Goal: Task Accomplishment & Management: Use online tool/utility

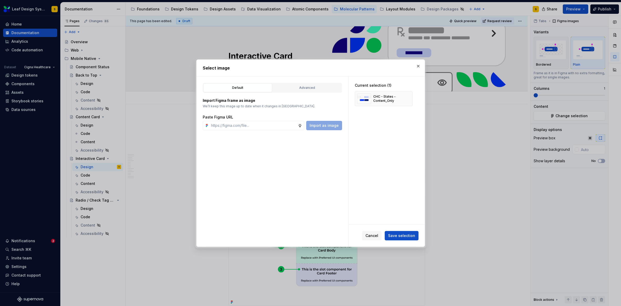
scroll to position [2270, 0]
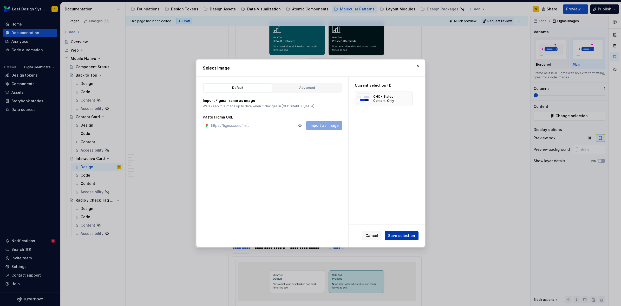
click at [403, 235] on span "Save selection" at bounding box center [401, 235] width 27 height 5
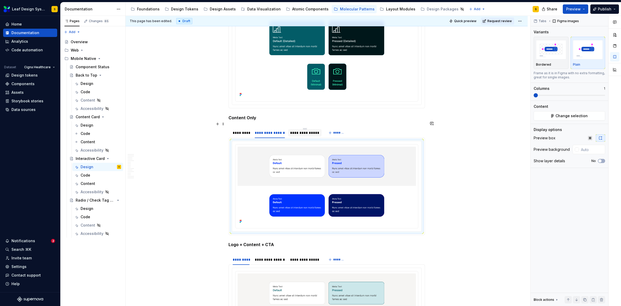
click at [302, 130] on div "**********" at bounding box center [304, 132] width 29 height 5
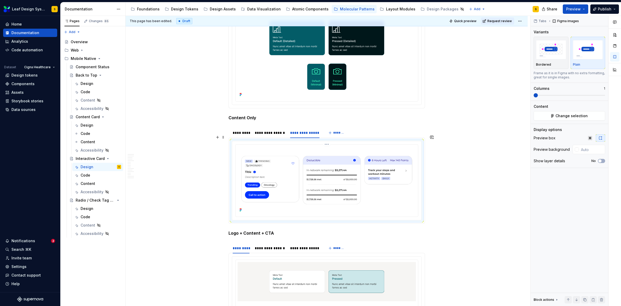
click at [337, 161] on img at bounding box center [327, 179] width 178 height 67
click at [571, 118] on span "Change selection" at bounding box center [572, 115] width 32 height 5
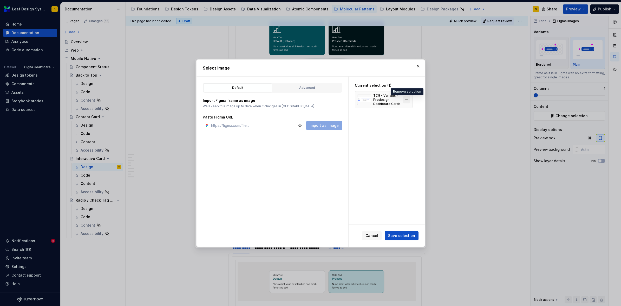
click at [408, 99] on button "button" at bounding box center [406, 99] width 7 height 7
type textarea "*"
click at [273, 124] on input "text" at bounding box center [253, 125] width 89 height 9
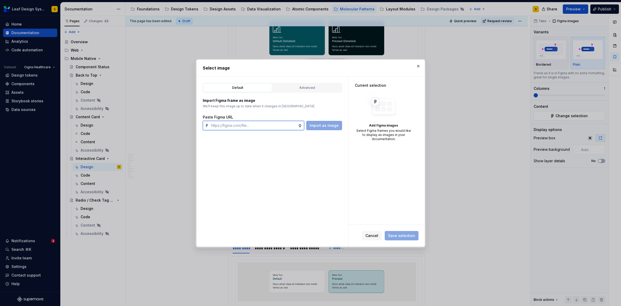
paste input "[URL][DOMAIN_NAME]"
type input "[URL][DOMAIN_NAME]"
click at [322, 126] on span "Import as image" at bounding box center [324, 125] width 29 height 5
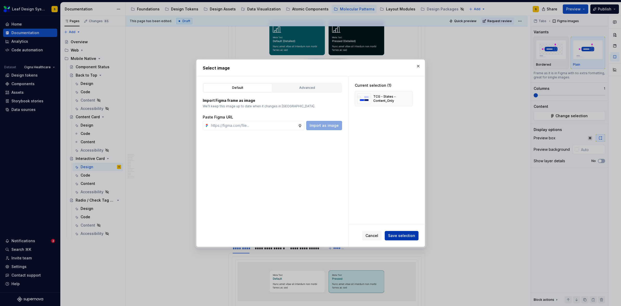
click at [407, 233] on span "Save selection" at bounding box center [401, 235] width 27 height 5
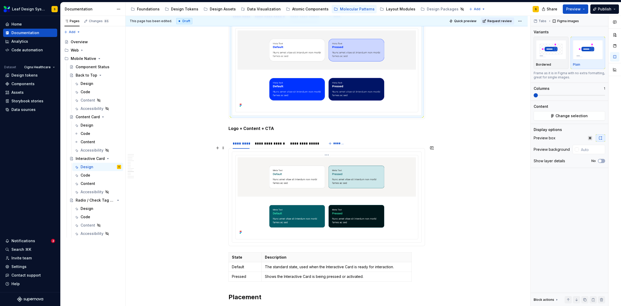
scroll to position [2395, 0]
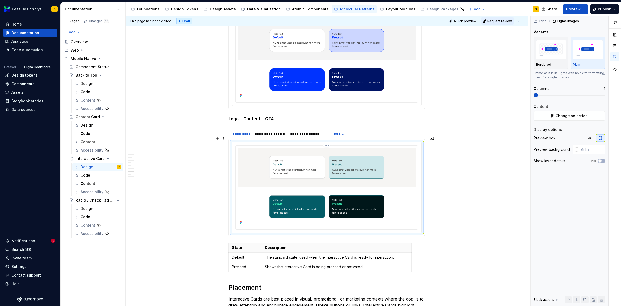
click at [351, 184] on img at bounding box center [327, 186] width 178 height 79
click at [582, 117] on span "Change selection" at bounding box center [572, 115] width 32 height 5
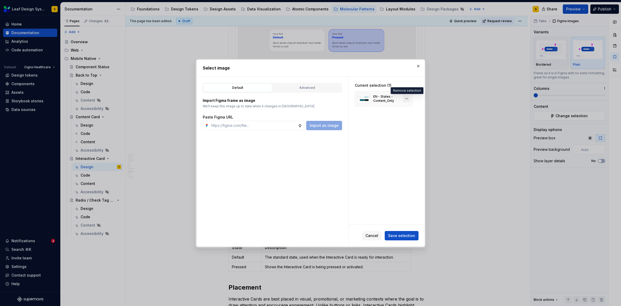
click at [410, 96] on button "button" at bounding box center [406, 98] width 7 height 7
click at [278, 121] on input "text" at bounding box center [253, 125] width 89 height 9
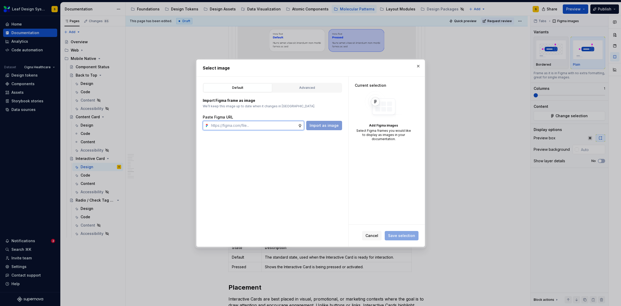
paste input "[URL][DOMAIN_NAME]"
type input "[URL][DOMAIN_NAME]"
click at [328, 128] on button "Import as image" at bounding box center [324, 125] width 36 height 9
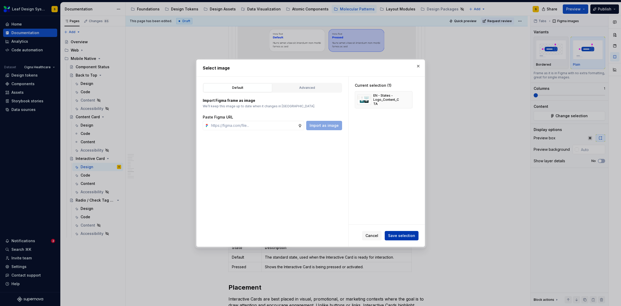
click at [408, 235] on span "Save selection" at bounding box center [401, 235] width 27 height 5
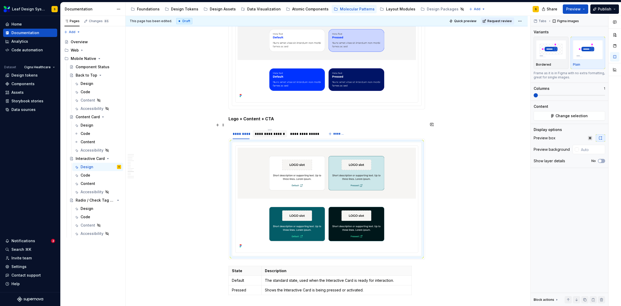
click at [266, 130] on div "**********" at bounding box center [270, 133] width 34 height 7
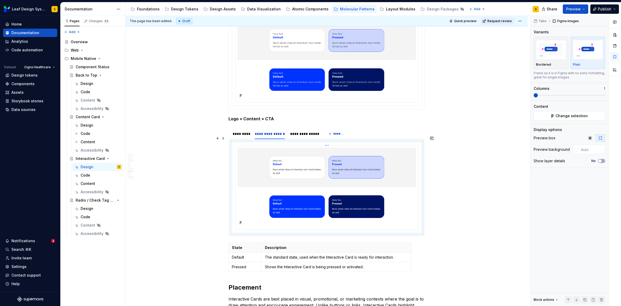
click at [305, 173] on img at bounding box center [327, 186] width 178 height 79
click at [568, 117] on span "Change selection" at bounding box center [572, 115] width 32 height 5
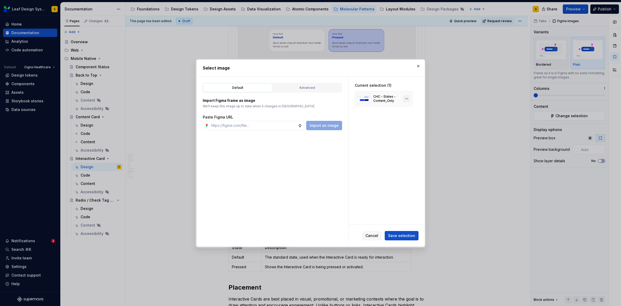
click at [406, 100] on button "button" at bounding box center [406, 98] width 7 height 7
type textarea "*"
click at [277, 123] on input "text" at bounding box center [253, 125] width 89 height 9
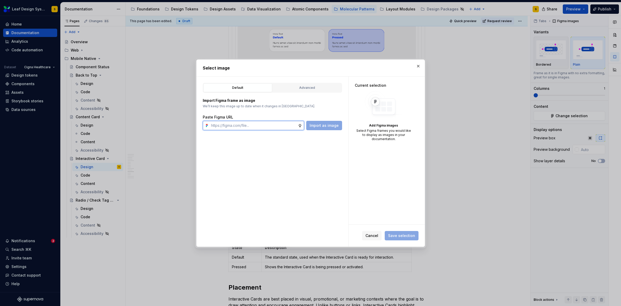
paste input "[URL][DOMAIN_NAME]"
type input "[URL][DOMAIN_NAME]"
click at [314, 127] on span "Import as image" at bounding box center [324, 125] width 29 height 5
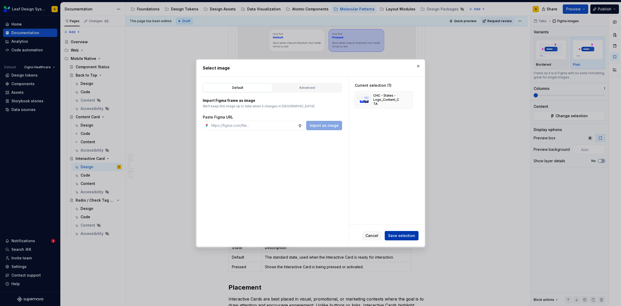
click at [398, 236] on span "Save selection" at bounding box center [401, 235] width 27 height 5
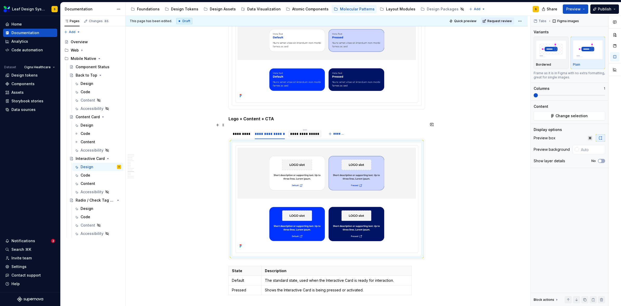
click at [309, 131] on div "**********" at bounding box center [304, 133] width 29 height 5
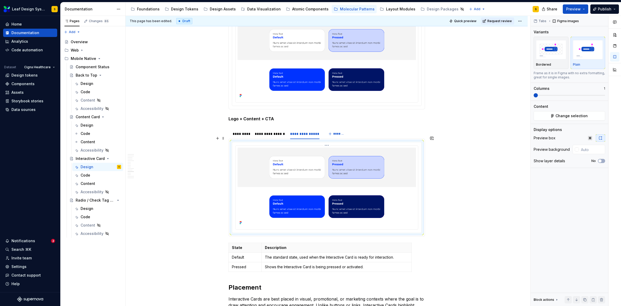
click at [326, 166] on img at bounding box center [327, 186] width 178 height 79
click at [564, 116] on span "Change selection" at bounding box center [572, 115] width 32 height 5
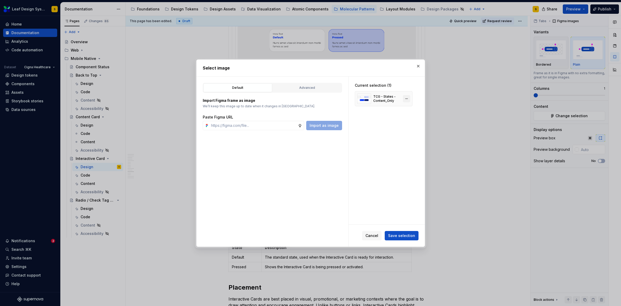
click at [408, 98] on button "button" at bounding box center [406, 98] width 7 height 7
click at [288, 123] on input "text" at bounding box center [253, 125] width 89 height 9
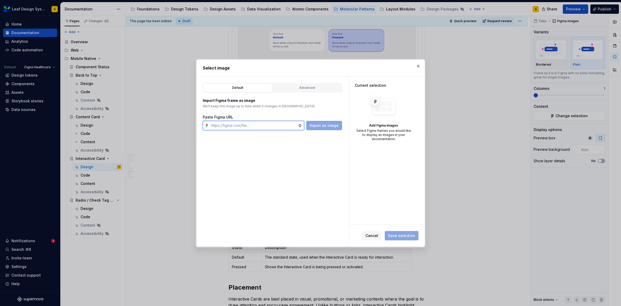
paste input "[URL][DOMAIN_NAME]"
type input "[URL][DOMAIN_NAME]"
click at [319, 124] on span "Import as image" at bounding box center [324, 125] width 29 height 5
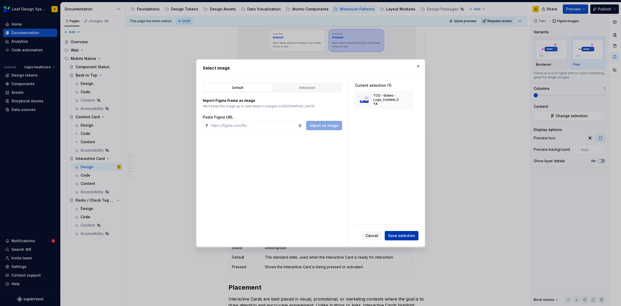
click at [413, 237] on span "Save selection" at bounding box center [401, 235] width 27 height 5
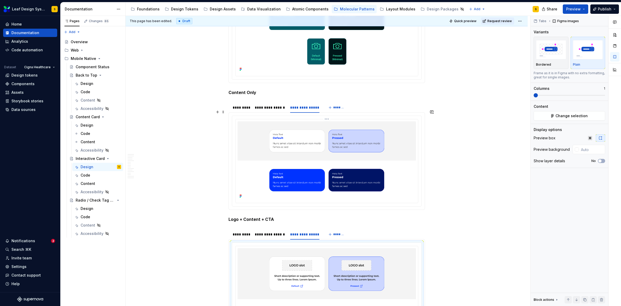
scroll to position [2386, 0]
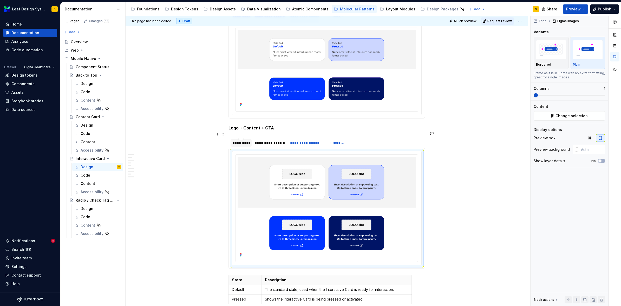
click at [246, 140] on div "*********" at bounding box center [241, 142] width 17 height 5
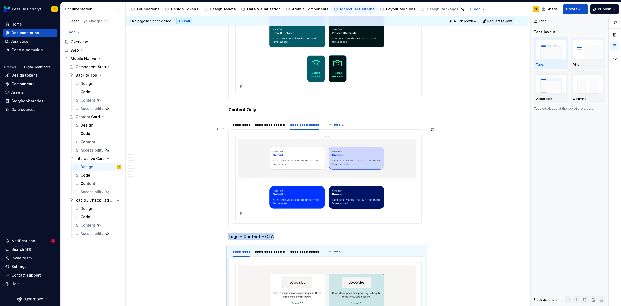
scroll to position [2253, 0]
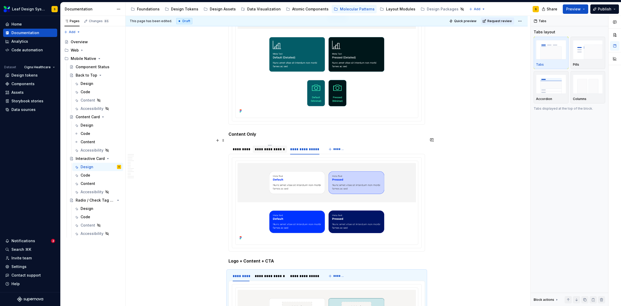
click at [276, 146] on div "**********" at bounding box center [270, 148] width 30 height 5
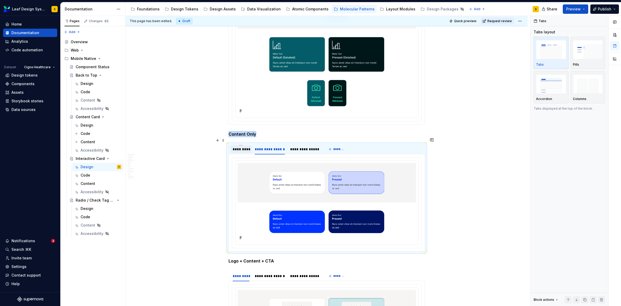
click at [239, 146] on div "*********" at bounding box center [241, 148] width 17 height 5
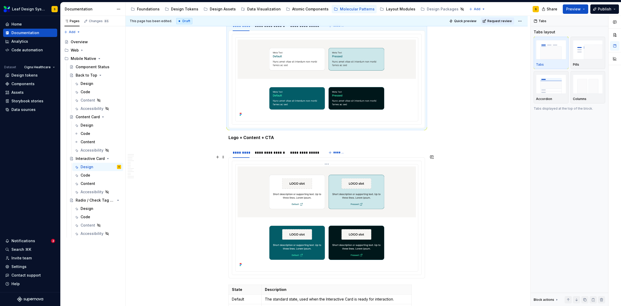
scroll to position [2380, 0]
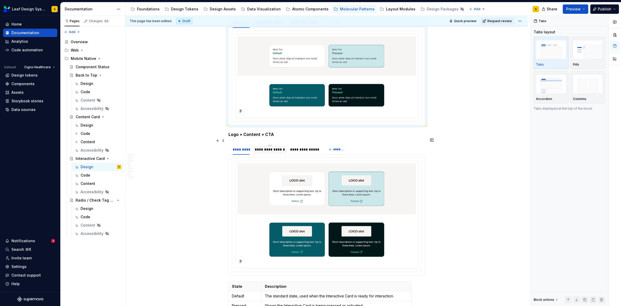
click at [269, 147] on div "**********" at bounding box center [270, 149] width 30 height 5
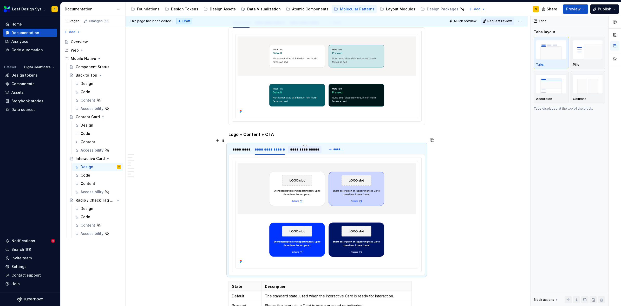
click at [298, 147] on div "**********" at bounding box center [304, 149] width 29 height 5
click at [237, 147] on div "*********" at bounding box center [241, 149] width 17 height 5
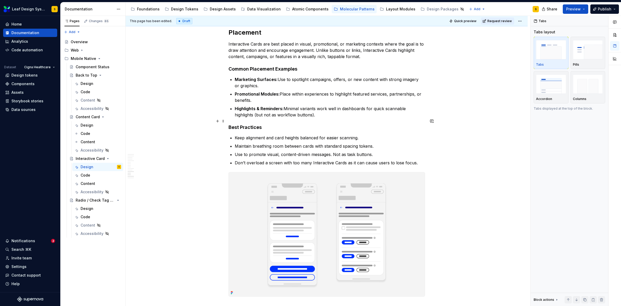
scroll to position [2664, 0]
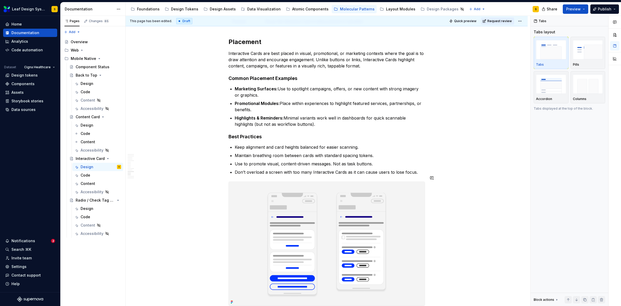
type textarea "*"
